Goal: Find specific page/section: Find specific page/section

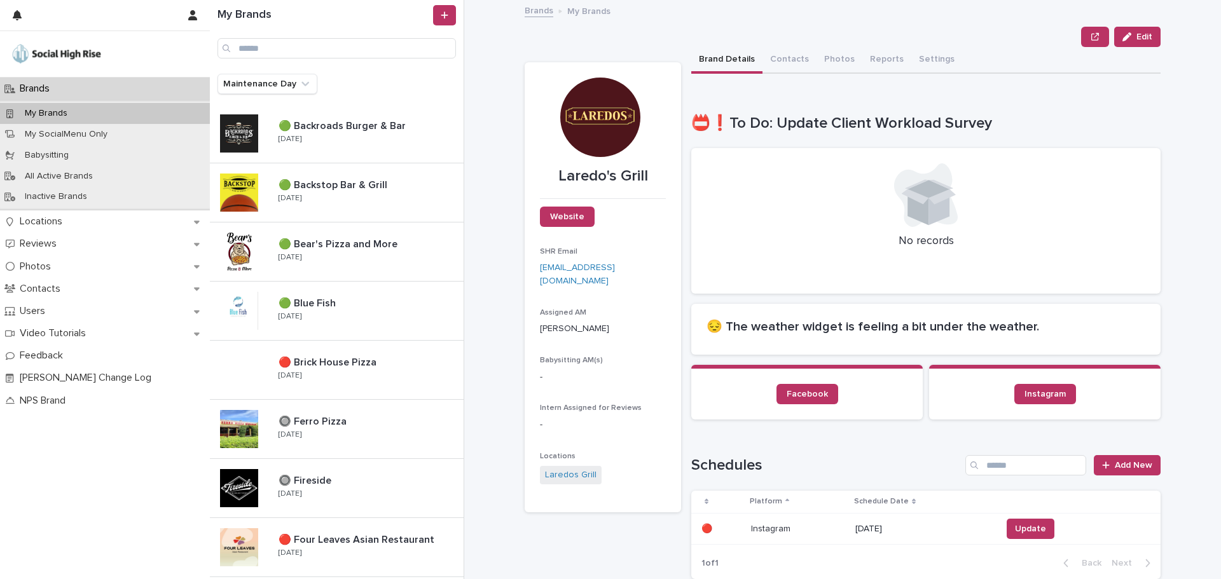
scroll to position [572, 0]
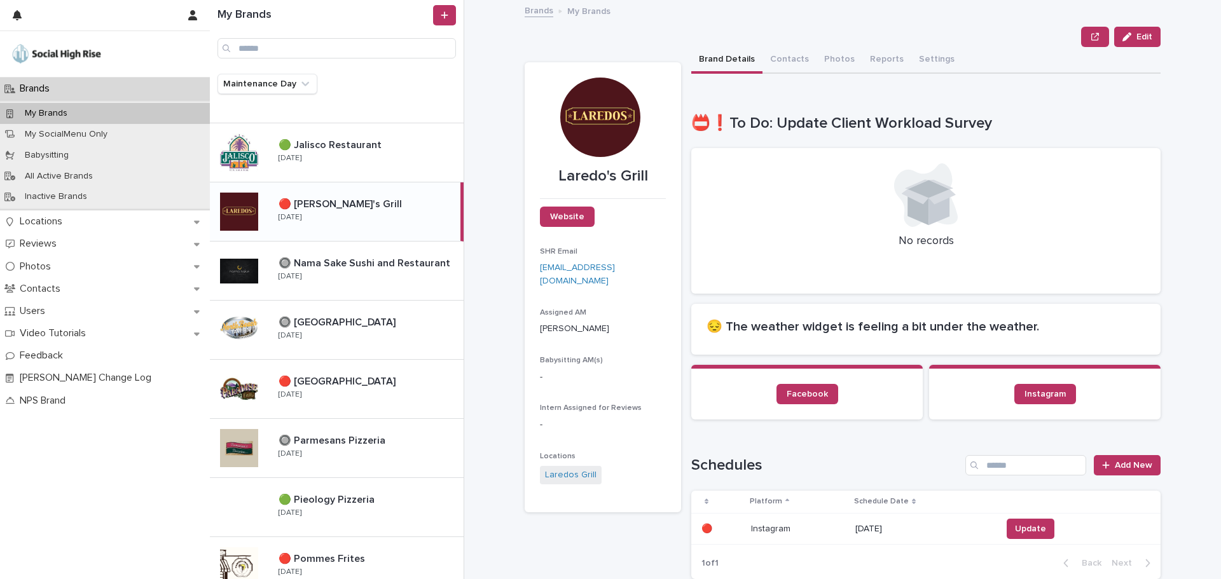
click at [270, 102] on div "Maintenance Day" at bounding box center [337, 89] width 254 height 31
click at [270, 92] on button "Maintenance Day" at bounding box center [267, 84] width 100 height 20
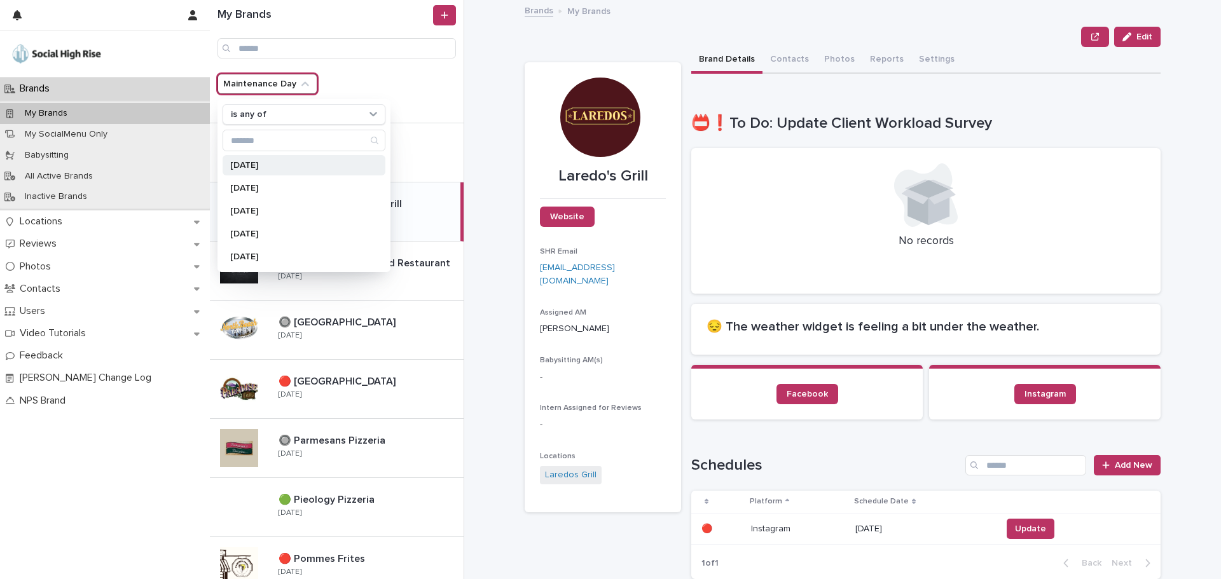
click at [259, 156] on div "[DATE]" at bounding box center [304, 165] width 163 height 20
click at [480, 109] on div "**********" at bounding box center [849, 289] width 741 height 579
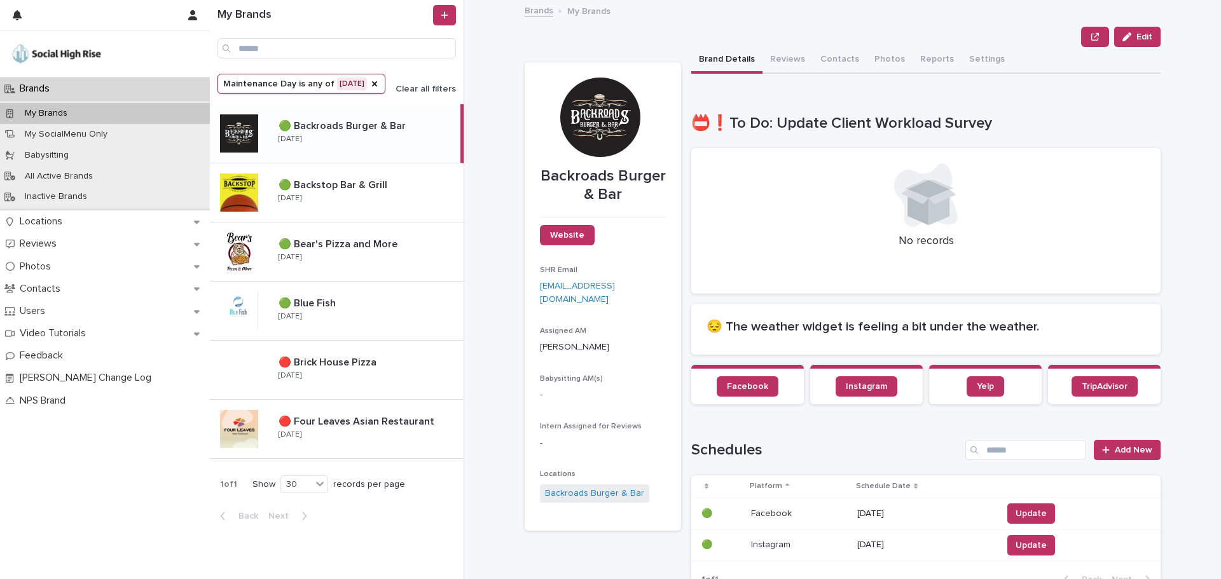
click at [413, 89] on button "Clear all filters" at bounding box center [420, 89] width 71 height 9
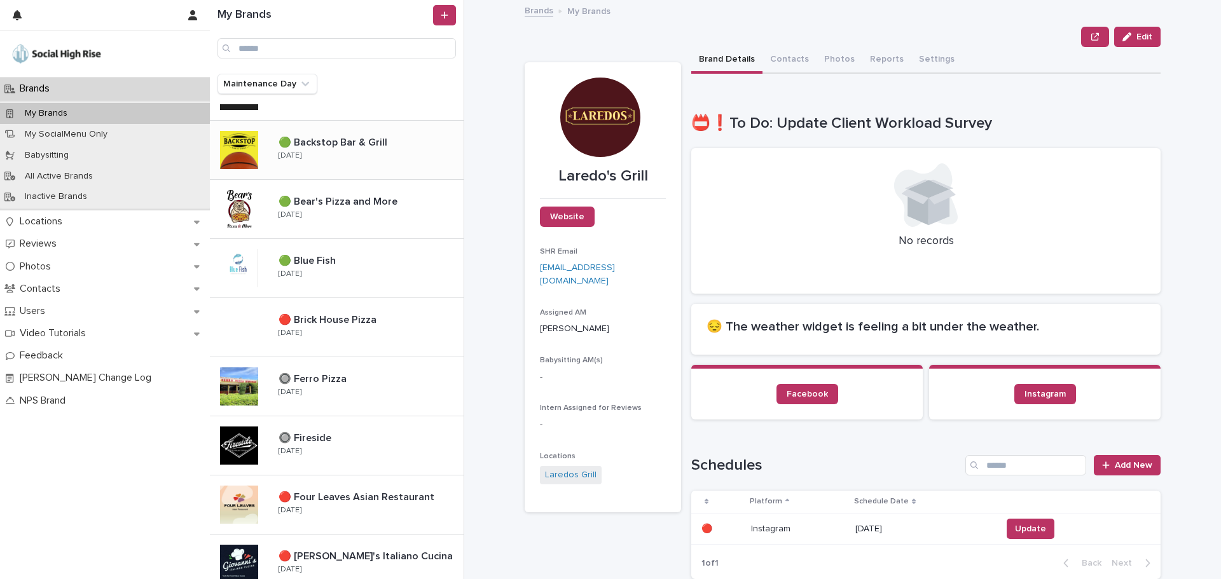
scroll to position [64, 0]
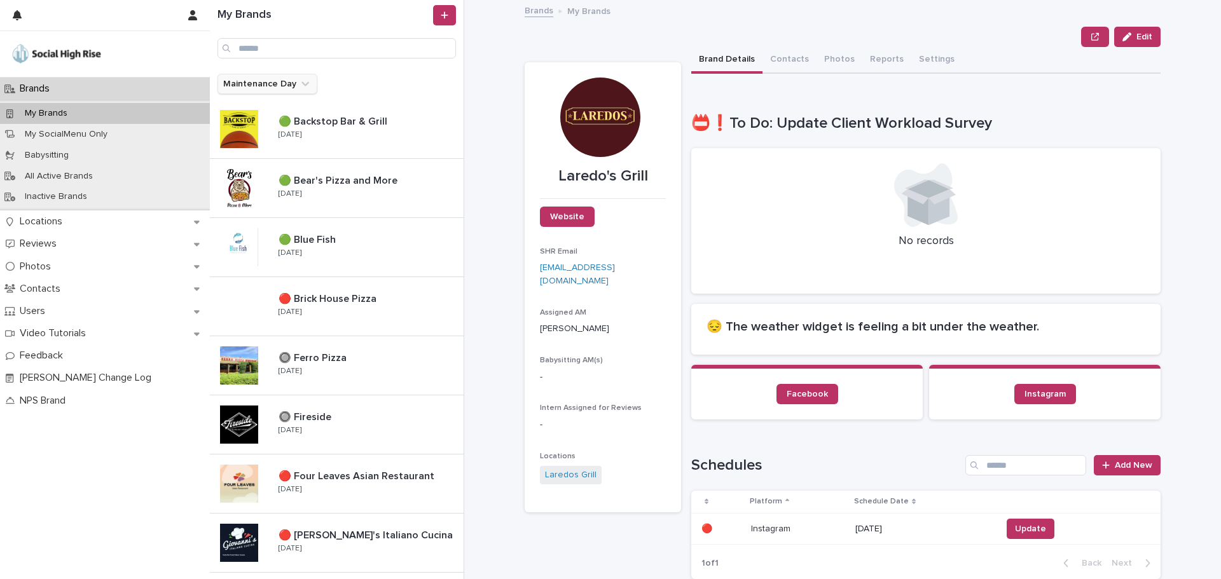
click at [284, 81] on button "Maintenance Day" at bounding box center [267, 84] width 100 height 20
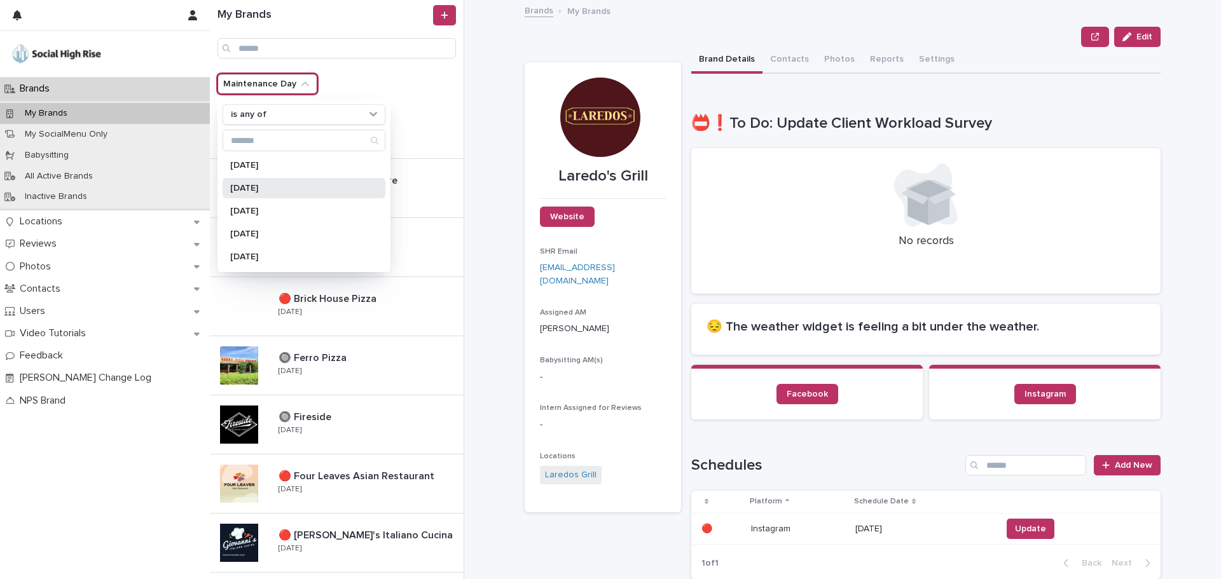
click at [274, 182] on div "[DATE]" at bounding box center [304, 188] width 163 height 20
click at [470, 101] on div "My Brands Maintenance Day is any of [DATE] is any of [DATE] [DATE] [DATE] [DATE…" at bounding box center [715, 289] width 1011 height 579
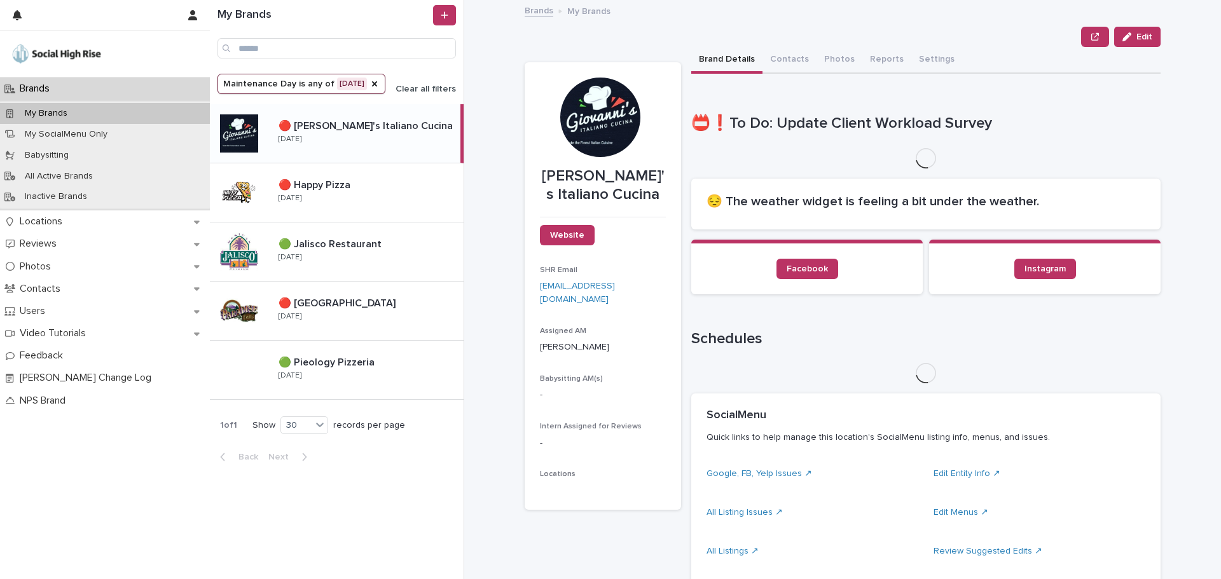
click at [428, 85] on button "Clear all filters" at bounding box center [420, 89] width 71 height 9
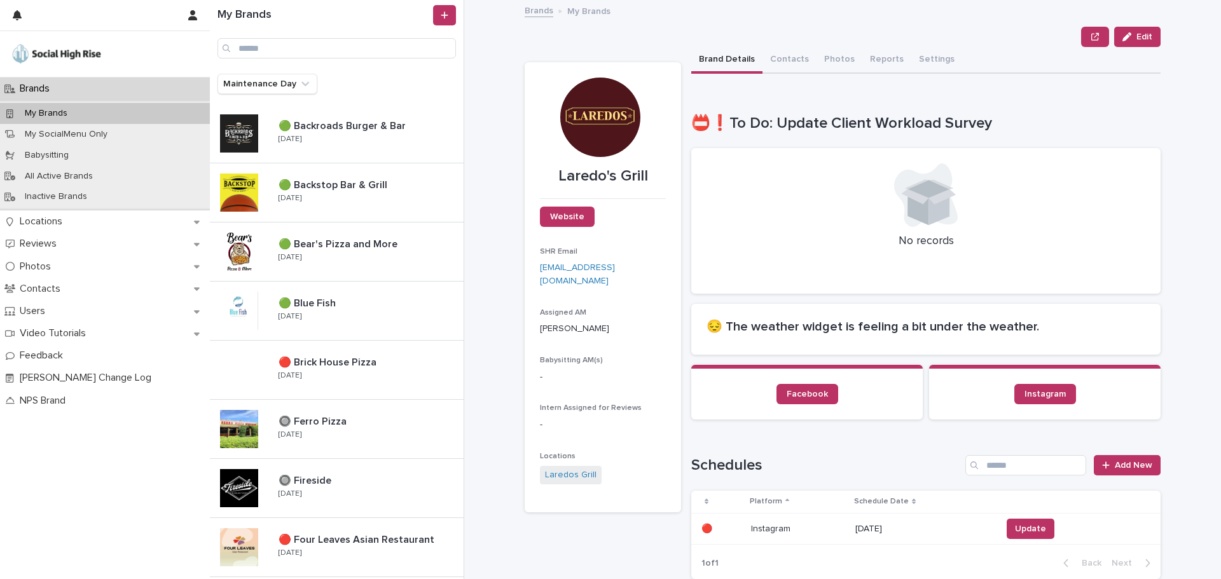
click at [286, 84] on button "Maintenance Day" at bounding box center [267, 84] width 100 height 20
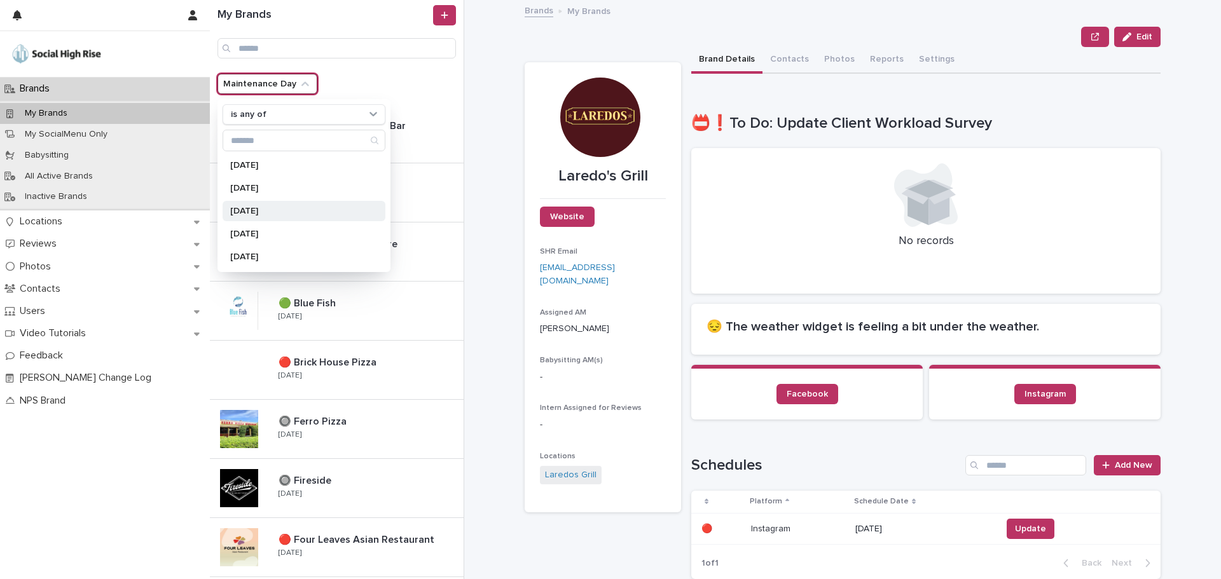
click at [249, 207] on p "[DATE]" at bounding box center [297, 211] width 135 height 9
click at [480, 116] on div "**********" at bounding box center [849, 289] width 741 height 579
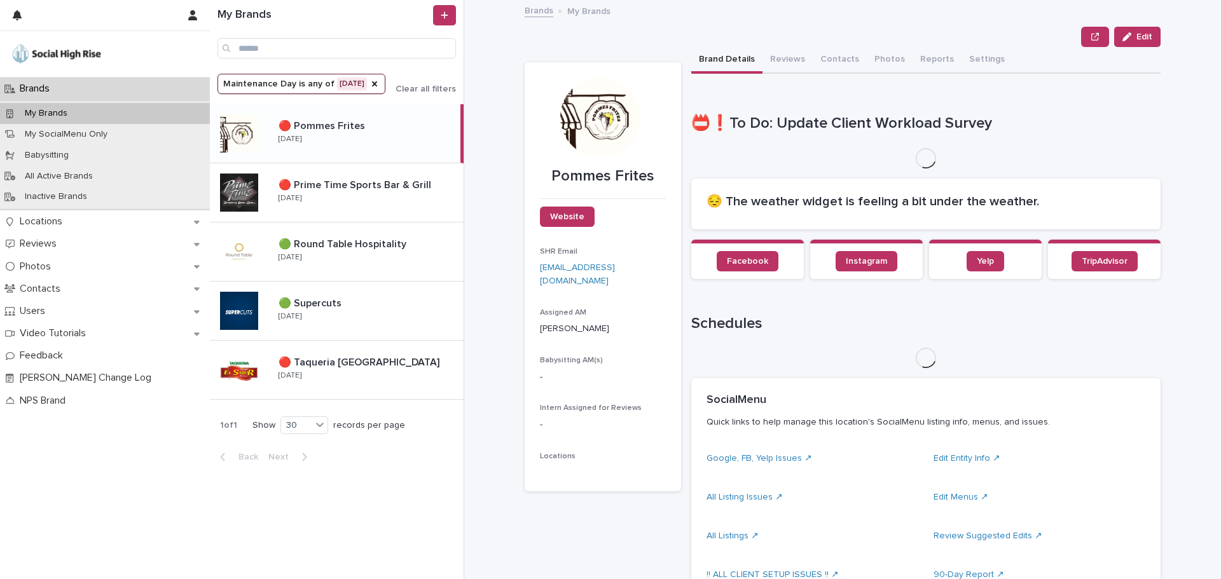
click at [448, 85] on span "Clear all filters" at bounding box center [425, 89] width 60 height 9
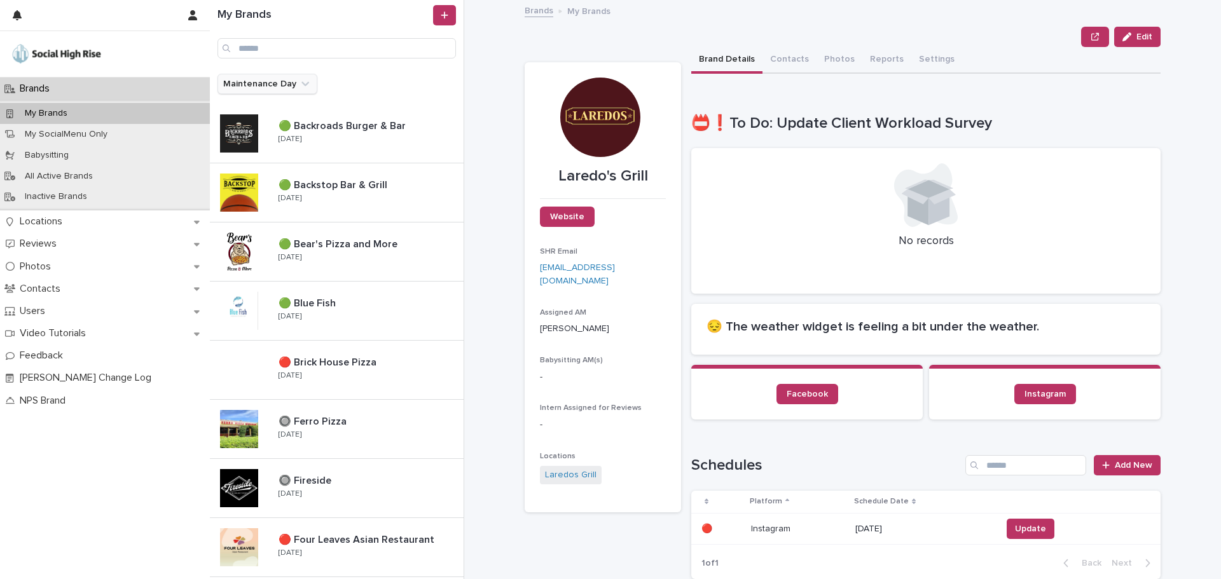
click at [301, 84] on icon "Maintenance Day" at bounding box center [305, 84] width 13 height 13
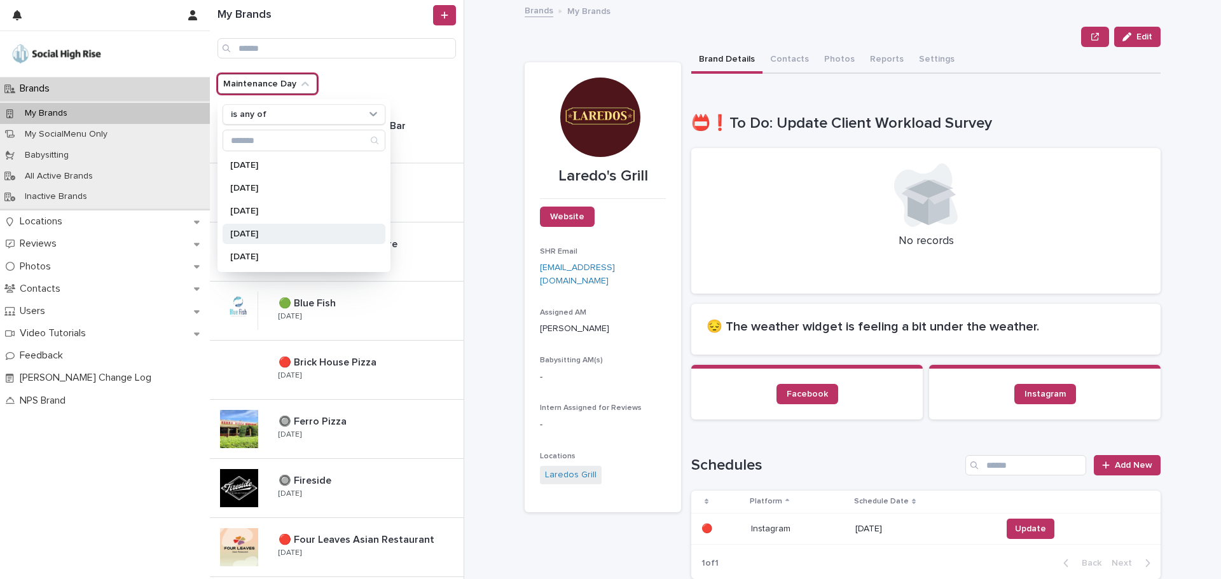
click at [276, 231] on p "[DATE]" at bounding box center [297, 233] width 135 height 9
click at [493, 139] on div "**********" at bounding box center [849, 289] width 741 height 579
